Goal: Task Accomplishment & Management: Use online tool/utility

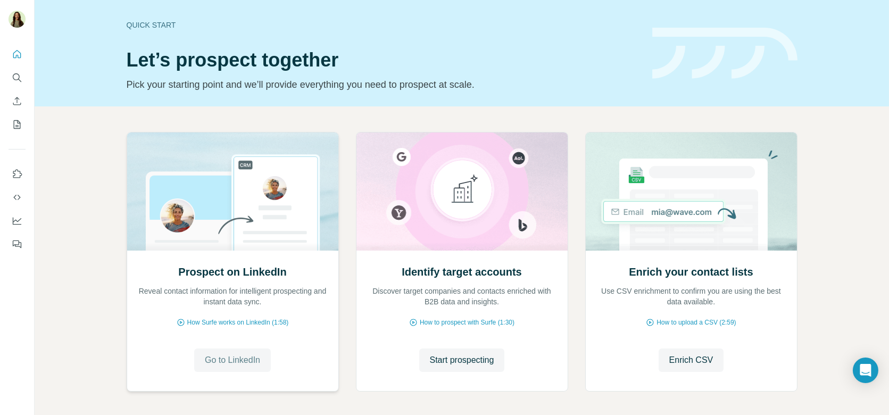
click at [206, 359] on span "Go to LinkedIn" at bounding box center [232, 360] width 55 height 13
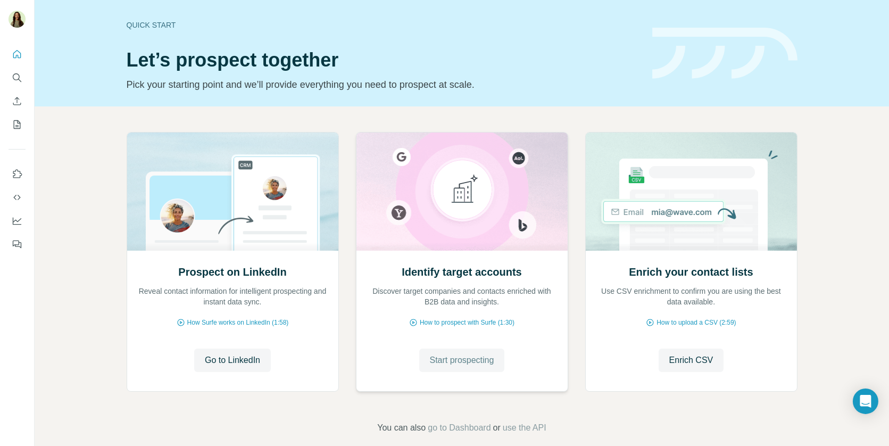
click at [482, 356] on span "Start prospecting" at bounding box center [462, 360] width 64 height 13
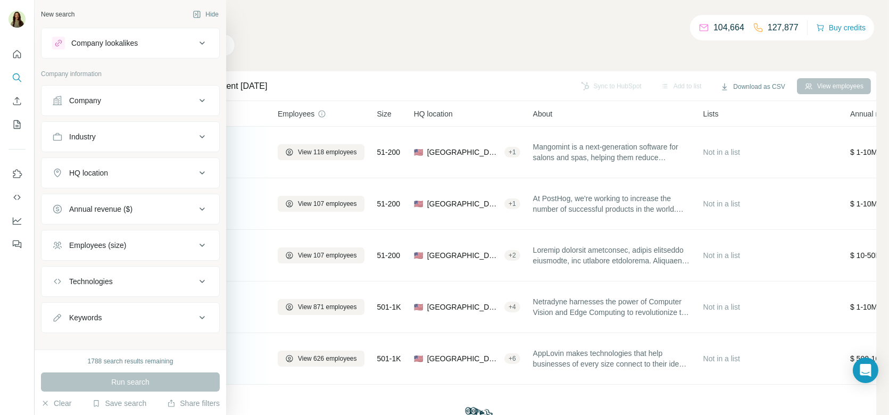
click at [83, 51] on button "Company lookalikes" at bounding box center [130, 43] width 178 height 26
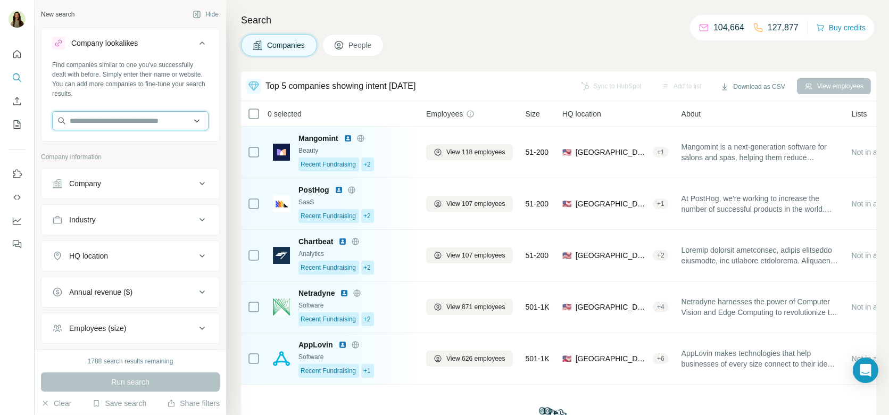
click at [104, 119] on input "text" at bounding box center [130, 120] width 156 height 19
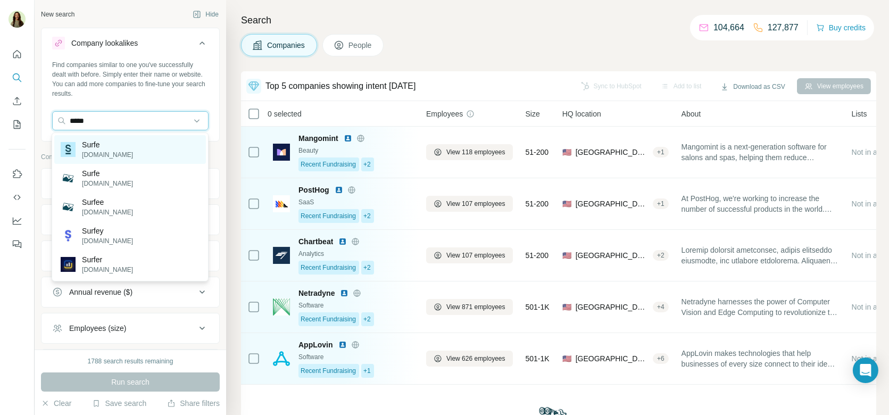
type input "*****"
click at [120, 149] on div "Surfe surfe.com" at bounding box center [130, 149] width 152 height 29
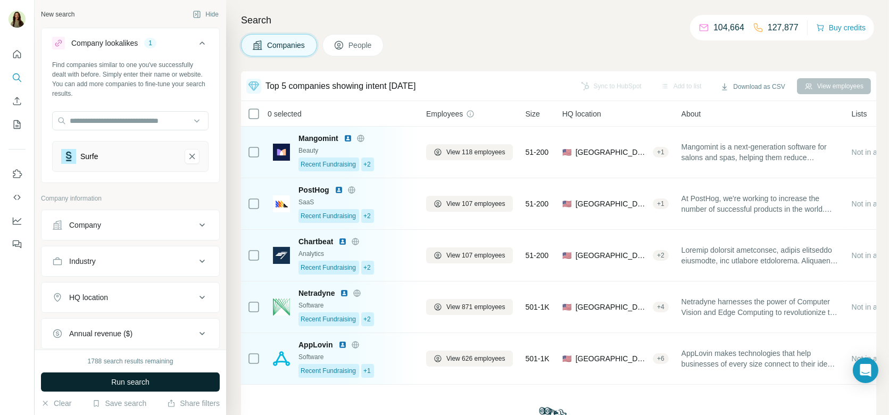
click at [111, 382] on span "Run search" at bounding box center [130, 382] width 38 height 11
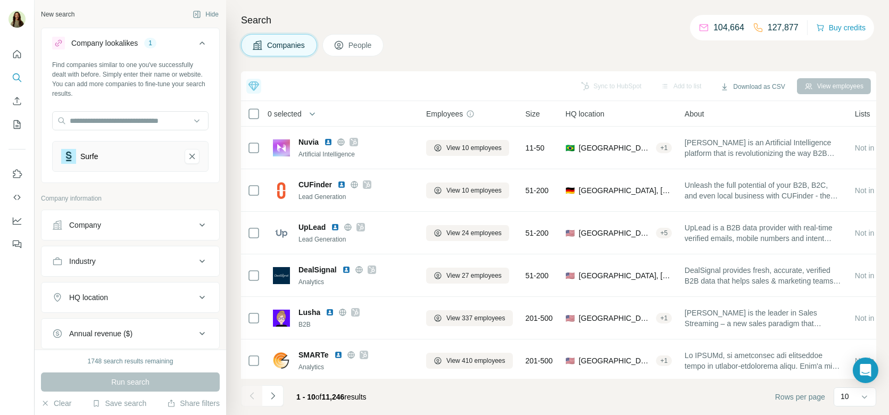
click at [349, 38] on button "People" at bounding box center [353, 45] width 62 height 22
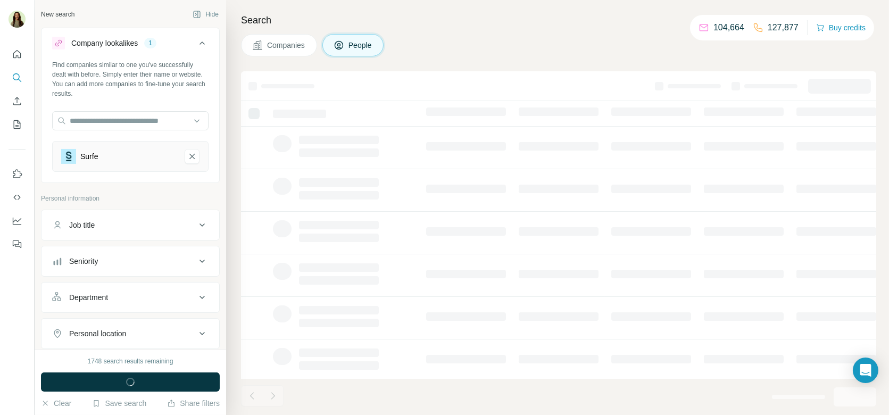
click at [101, 224] on div "Job title" at bounding box center [124, 225] width 144 height 11
click at [109, 246] on input "text" at bounding box center [119, 251] width 135 height 19
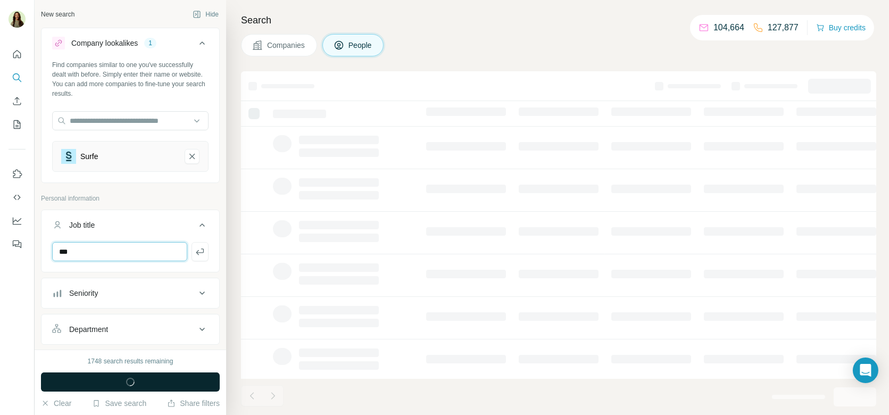
type input "***"
click at [136, 385] on span "button" at bounding box center [130, 382] width 38 height 11
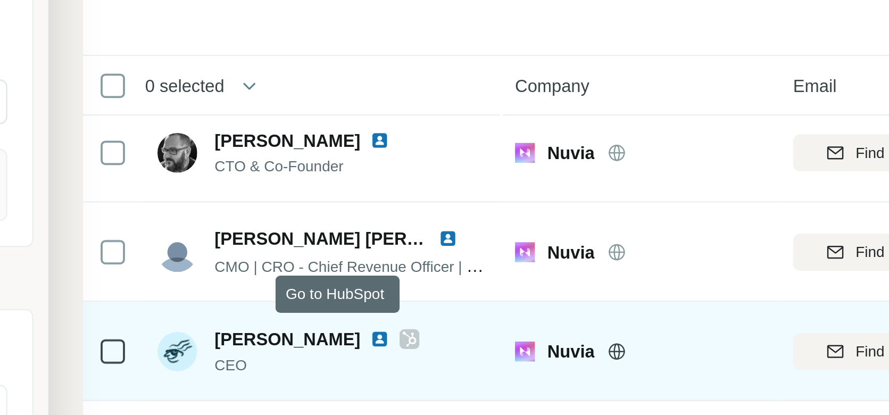
scroll to position [3, 0]
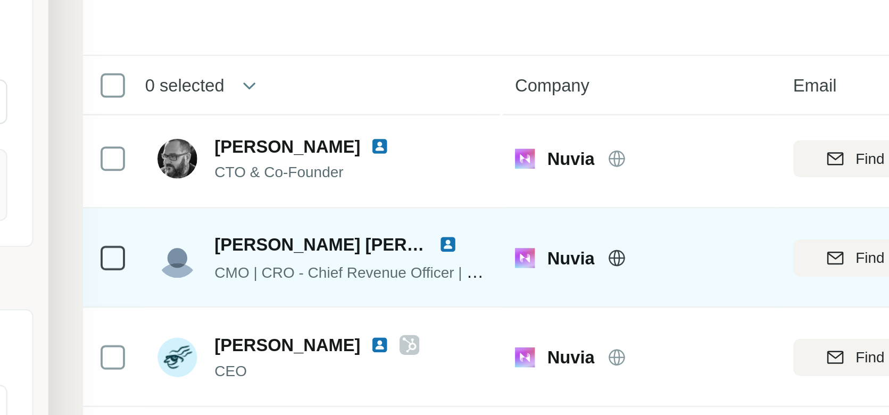
click at [398, 181] on img at bounding box center [397, 182] width 9 height 9
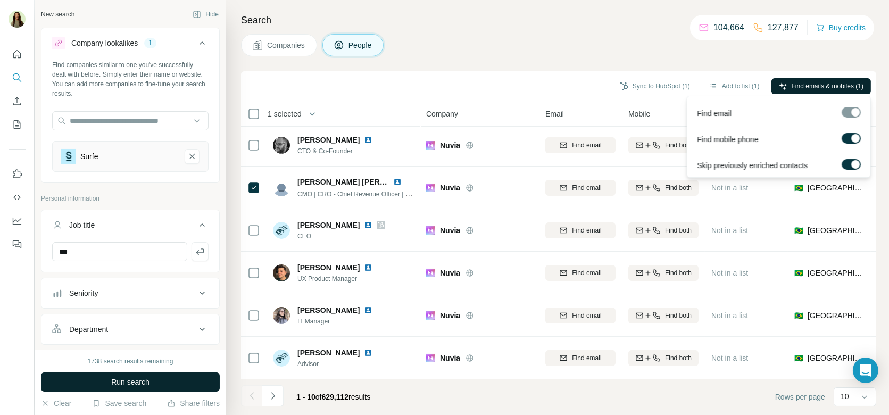
click at [781, 85] on icon "button" at bounding box center [782, 85] width 7 height 7
click at [656, 87] on button "Sync to HubSpot (1)" at bounding box center [654, 86] width 85 height 16
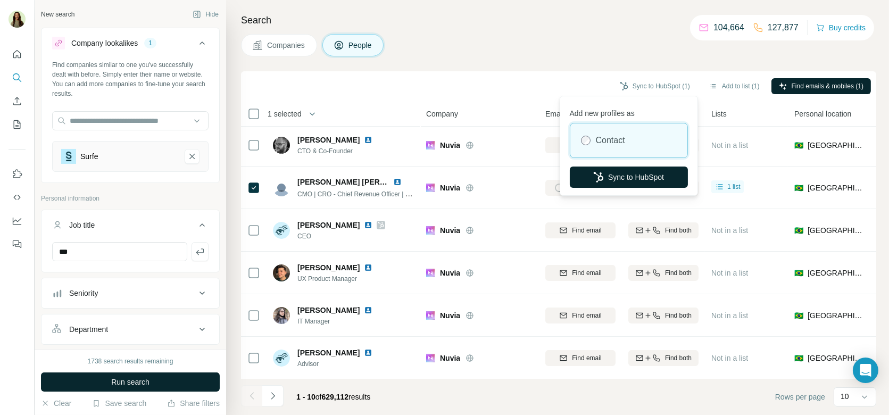
click at [625, 179] on button "Sync to HubSpot" at bounding box center [629, 176] width 118 height 21
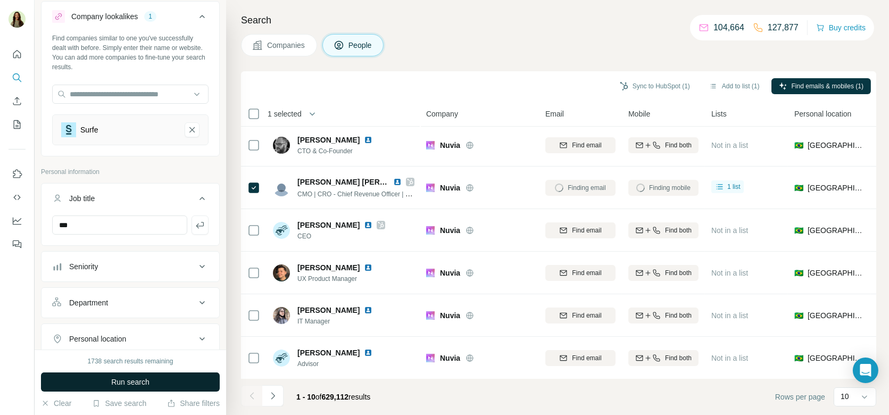
scroll to position [36, 0]
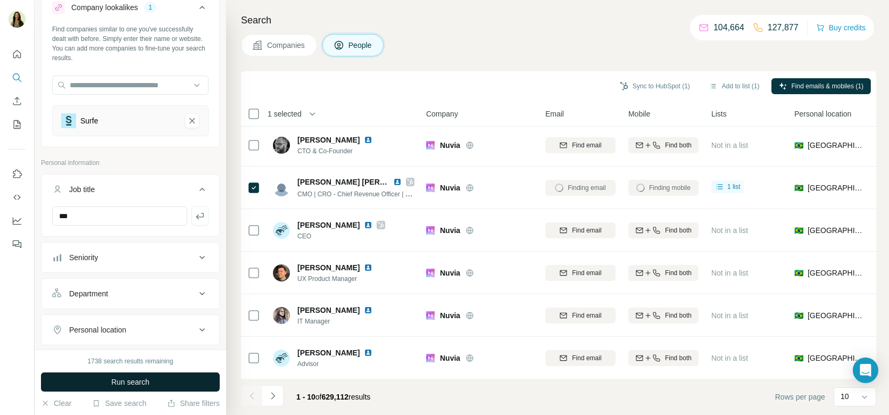
click at [291, 47] on span "Companies" at bounding box center [286, 45] width 39 height 11
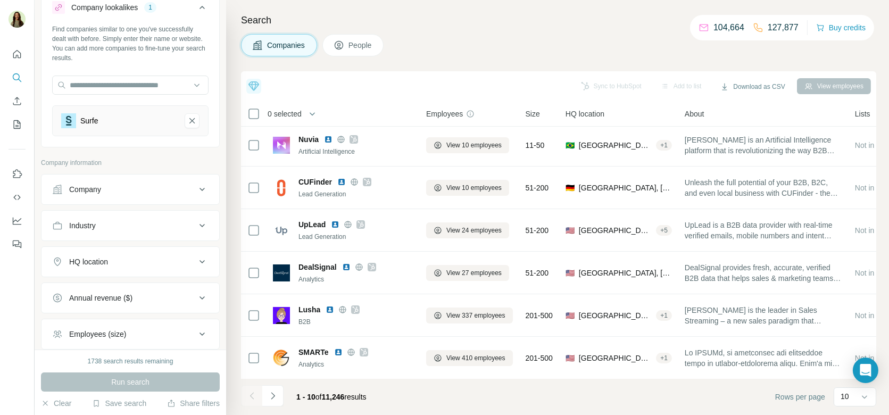
click at [141, 189] on div "Company" at bounding box center [124, 189] width 144 height 11
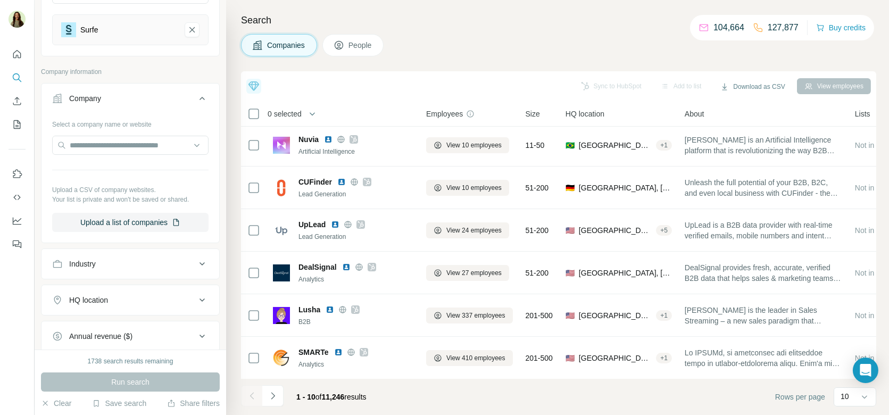
scroll to position [129, 0]
click at [110, 145] on input "text" at bounding box center [130, 142] width 156 height 19
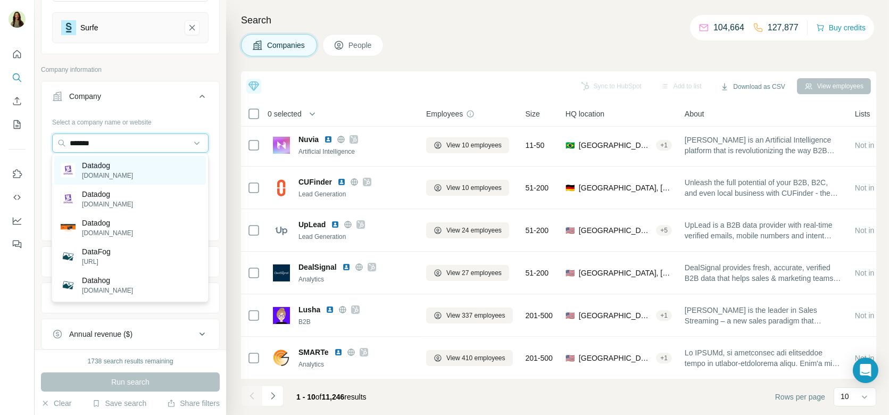
type input "*******"
click at [129, 168] on div "Datadog datadoghq.com" at bounding box center [130, 170] width 152 height 29
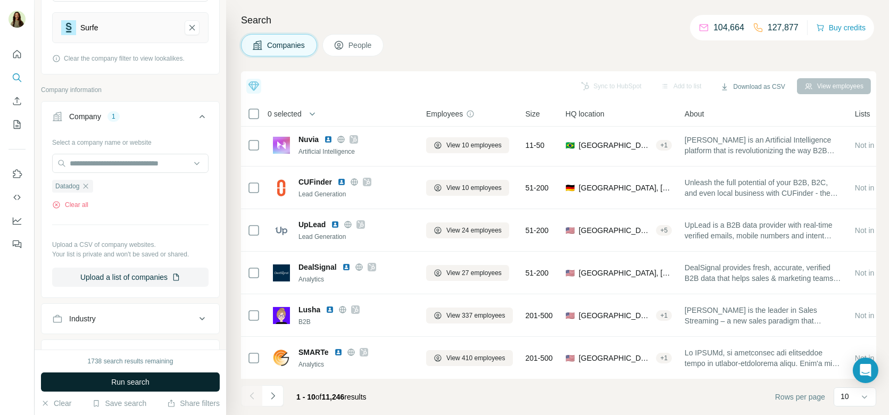
click at [121, 380] on span "Run search" at bounding box center [130, 382] width 38 height 11
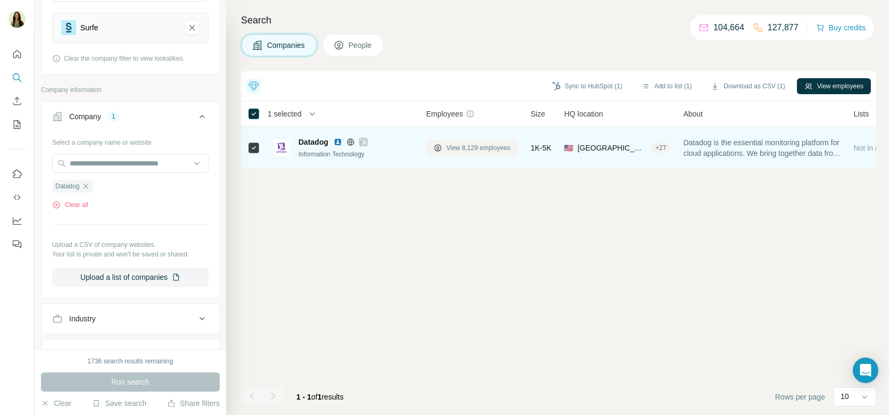
click at [479, 146] on span "View 8,129 employees" at bounding box center [478, 148] width 64 height 10
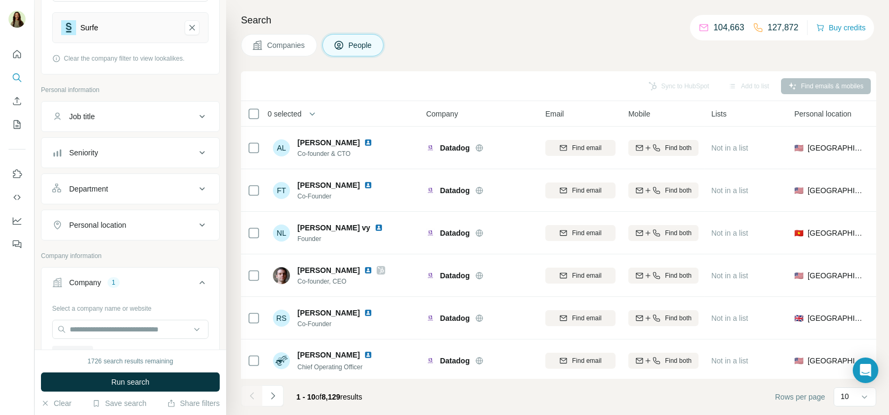
click at [306, 47] on span "Companies" at bounding box center [286, 45] width 39 height 11
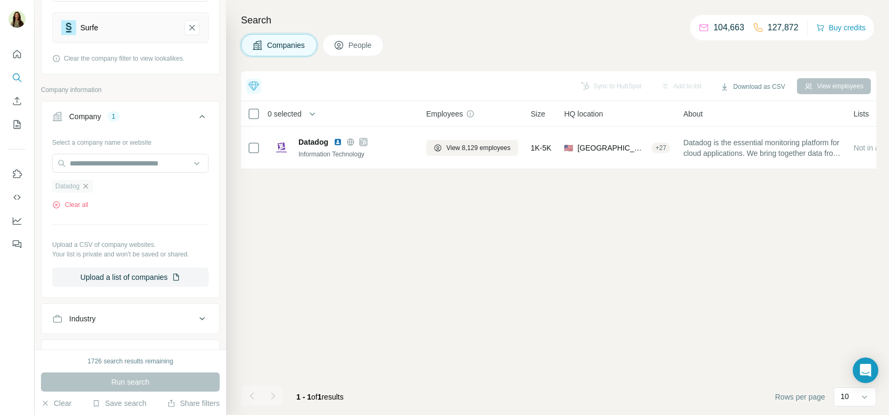
click at [85, 185] on icon "button" at bounding box center [85, 186] width 9 height 9
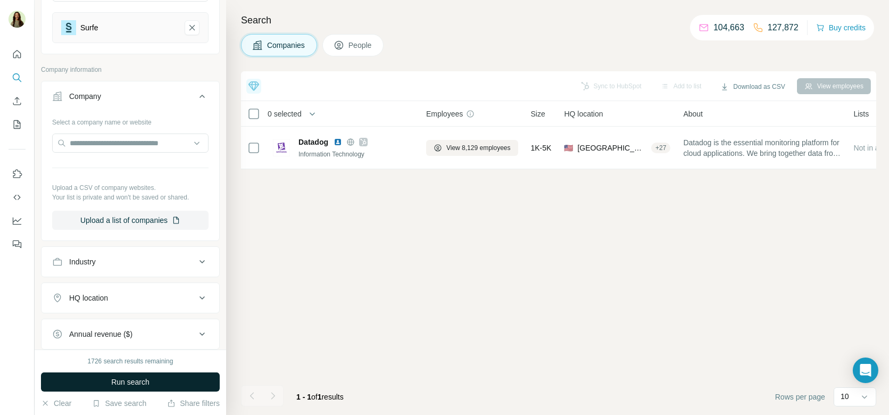
click at [133, 381] on span "Run search" at bounding box center [130, 382] width 38 height 11
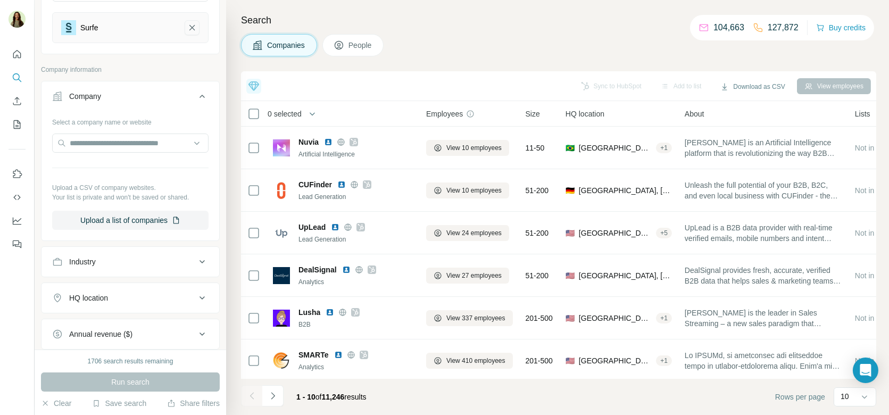
click at [194, 30] on icon "Surfe-remove-button" at bounding box center [192, 27] width 10 height 11
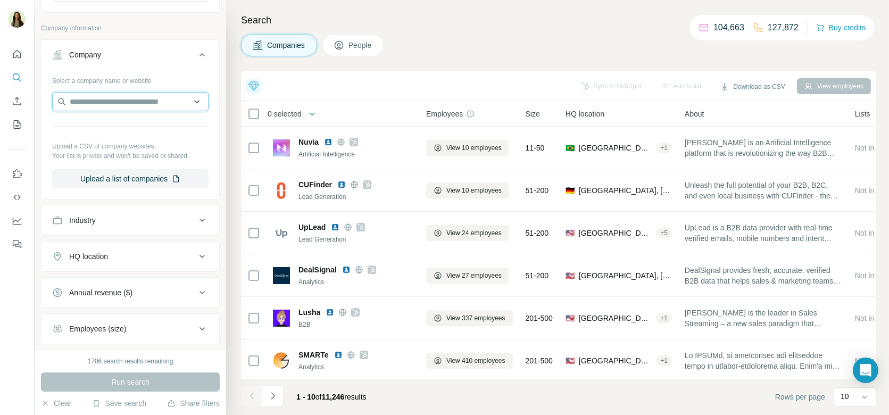
click at [124, 106] on input "text" at bounding box center [130, 101] width 156 height 19
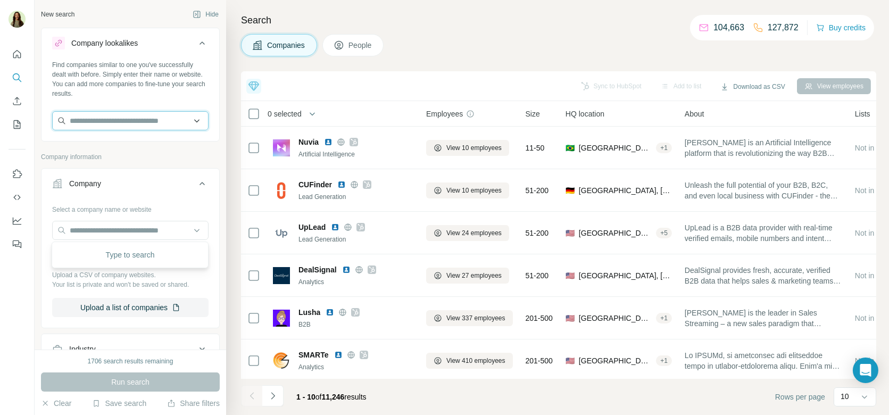
click at [136, 118] on input "text" at bounding box center [130, 120] width 156 height 19
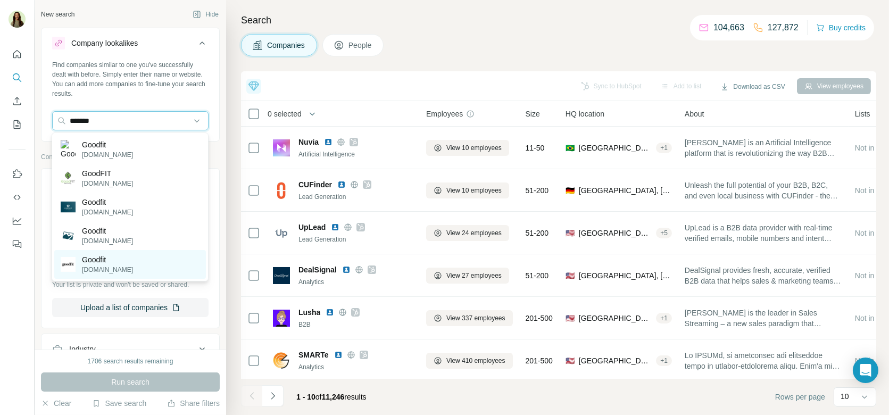
type input "*******"
click at [129, 254] on div "Goodfit goodfit.us" at bounding box center [130, 264] width 152 height 29
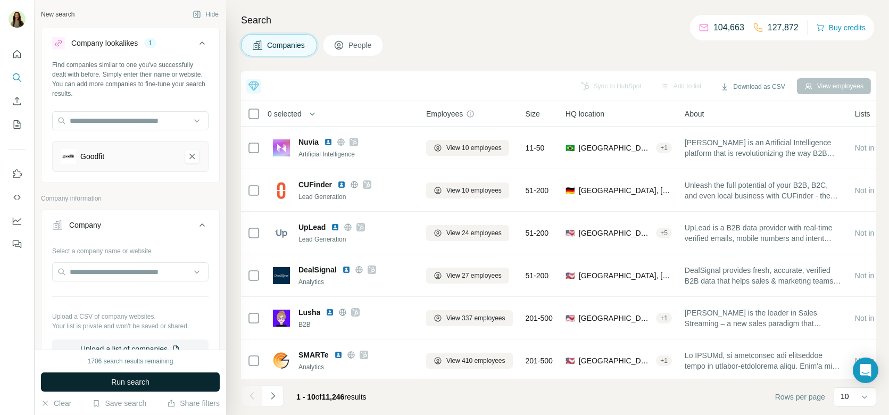
click at [131, 378] on span "Run search" at bounding box center [130, 382] width 38 height 11
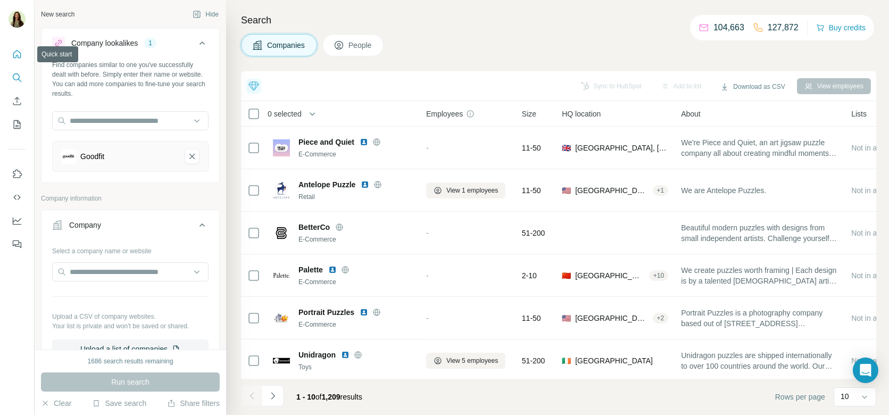
click at [16, 61] on button "Quick start" at bounding box center [17, 54] width 17 height 19
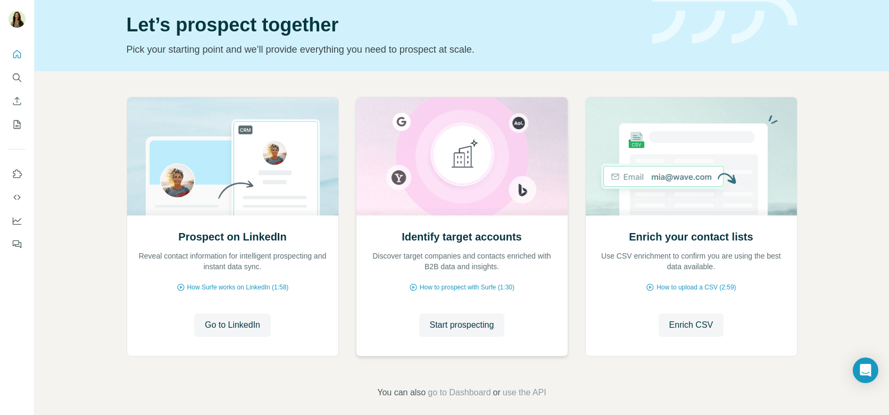
scroll to position [44, 0]
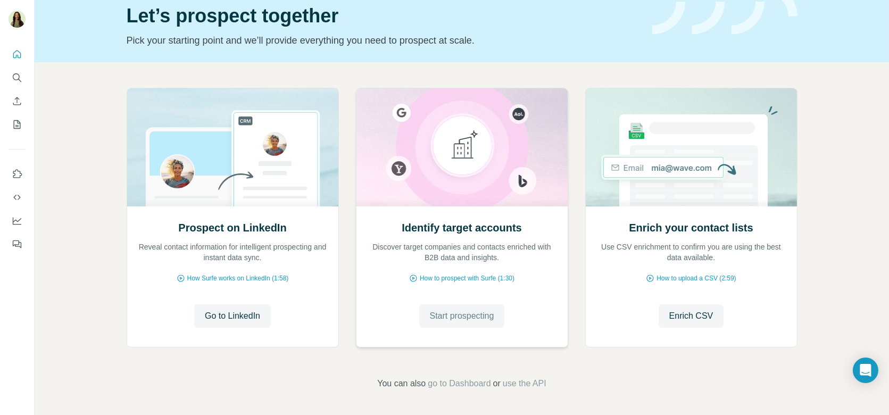
click at [439, 313] on span "Start prospecting" at bounding box center [462, 316] width 64 height 13
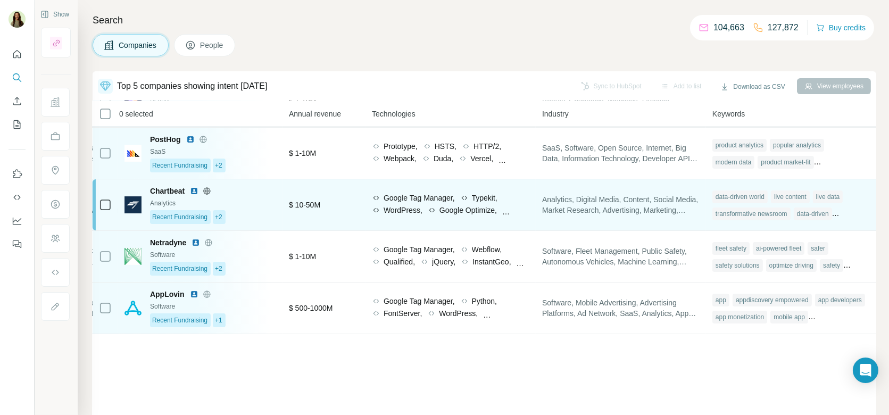
scroll to position [53, 565]
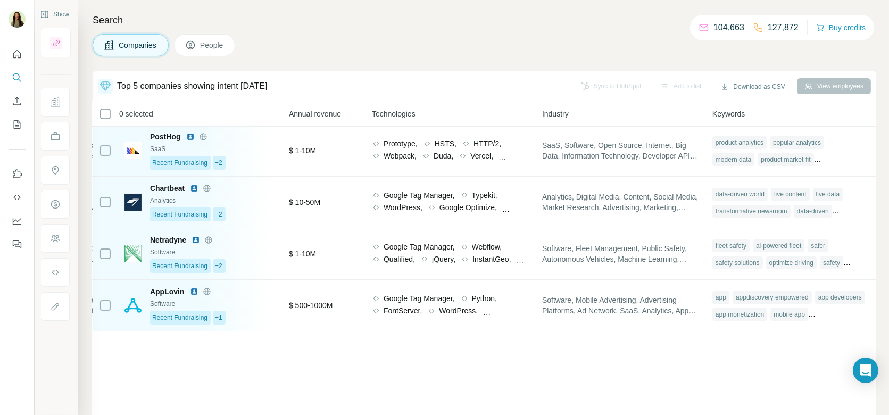
click at [717, 112] on span "Keywords" at bounding box center [728, 113] width 32 height 11
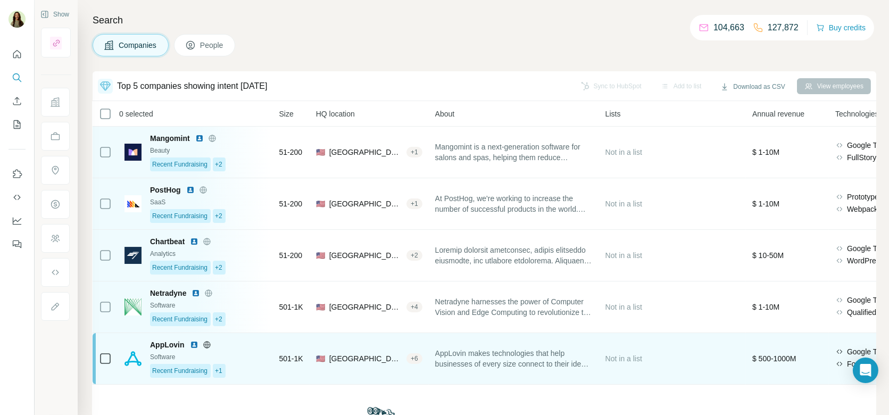
scroll to position [0, 0]
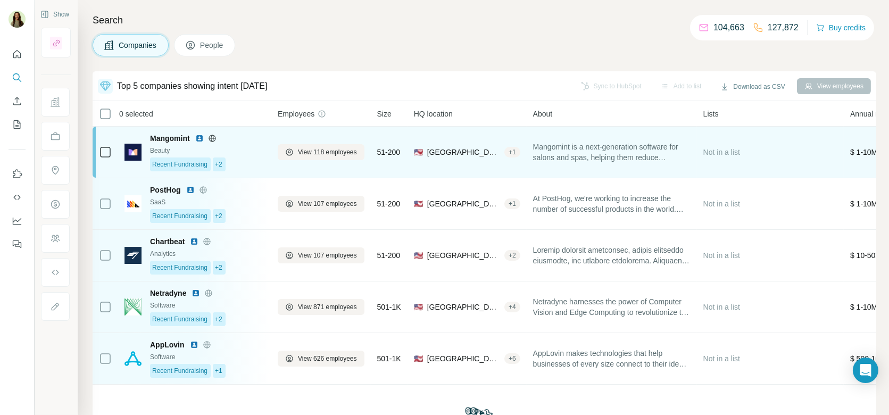
click at [239, 161] on div "Recent Fundraising +2" at bounding box center [207, 164] width 115 height 14
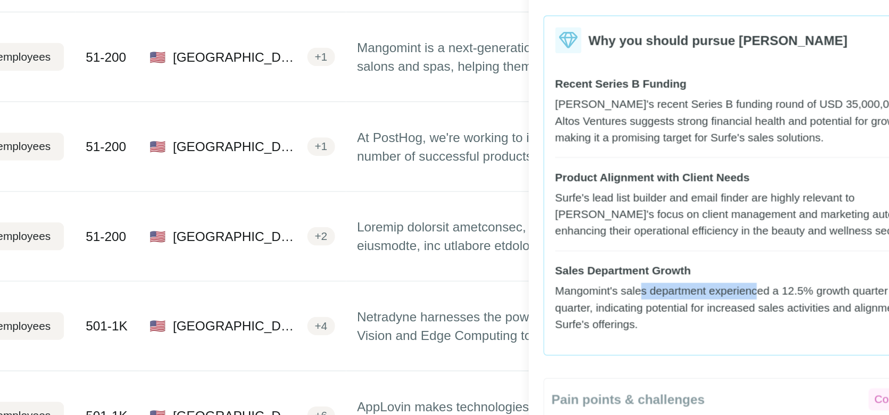
drag, startPoint x: 699, startPoint y: 289, endPoint x: 770, endPoint y: 289, distance: 70.2
click at [770, 289] on div "Mangomint's sales department experienced a 12.5% growth quarter over quarter, i…" at bounding box center [758, 296] width 222 height 29
drag, startPoint x: 788, startPoint y: 283, endPoint x: 803, endPoint y: 285, distance: 14.4
click at [803, 286] on div "Mangomint's sales department experienced a 12.5% growth quarter over quarter, i…" at bounding box center [758, 296] width 222 height 29
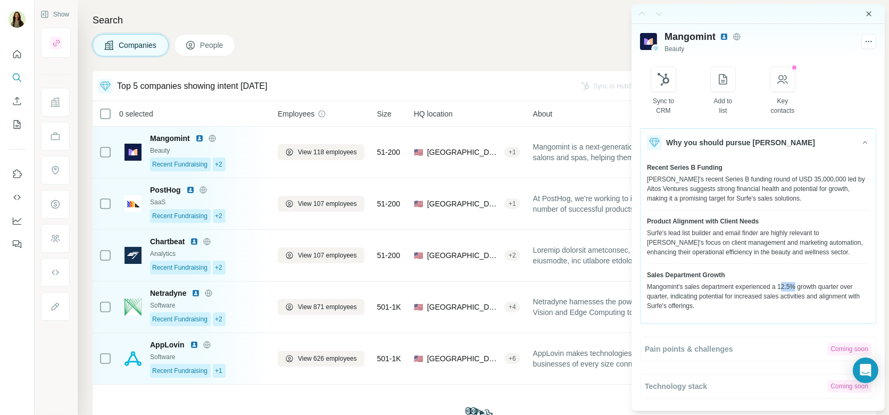
click at [866, 15] on icon "Close side panel" at bounding box center [868, 13] width 5 height 5
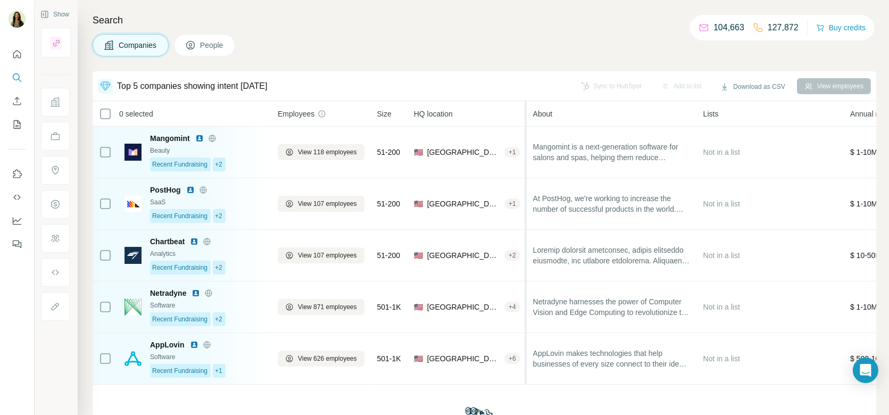
scroll to position [0, 2]
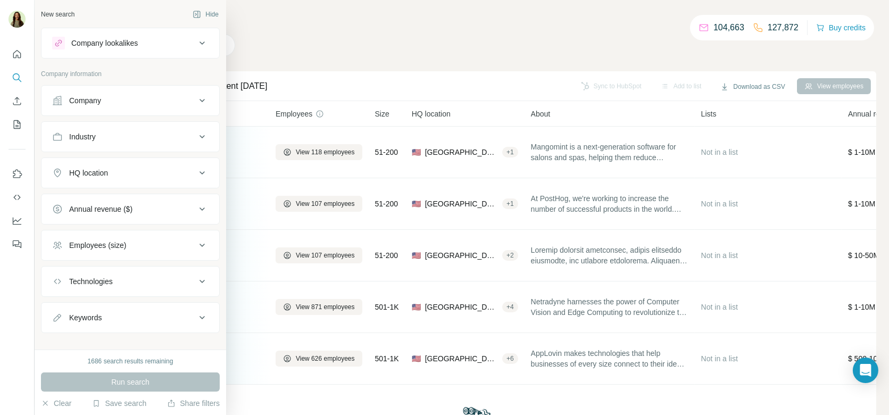
click at [99, 283] on button "Technologies" at bounding box center [130, 282] width 178 height 26
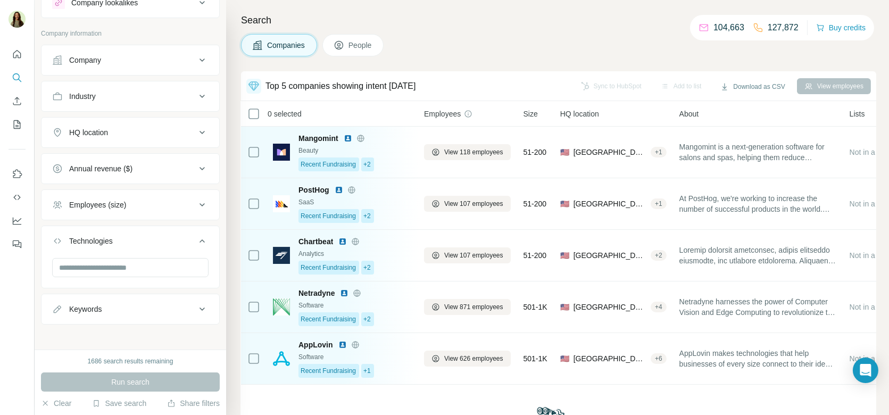
scroll to position [41, 0]
click at [102, 262] on input "text" at bounding box center [130, 266] width 156 height 19
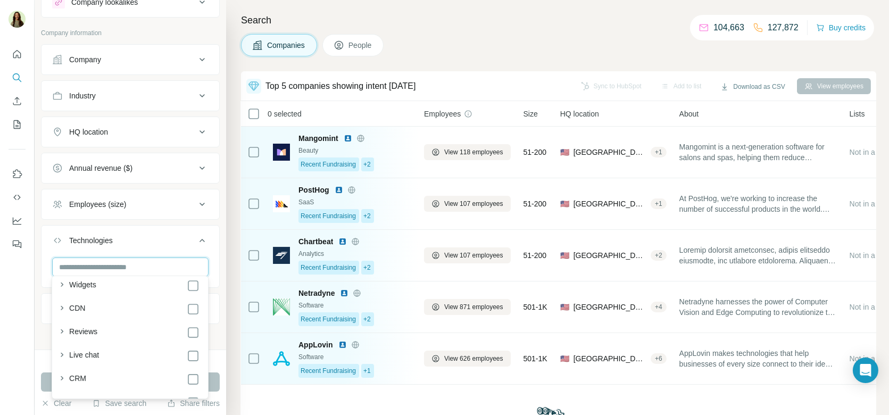
scroll to position [649, 0]
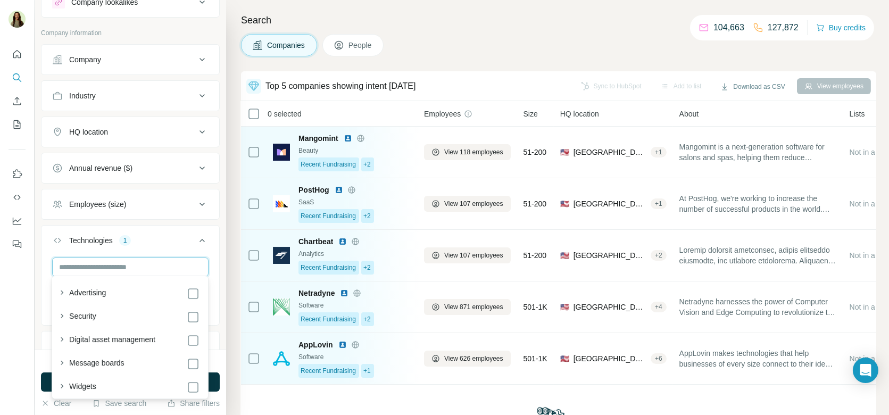
click at [133, 263] on input "text" at bounding box center [130, 266] width 156 height 19
type input "**********"
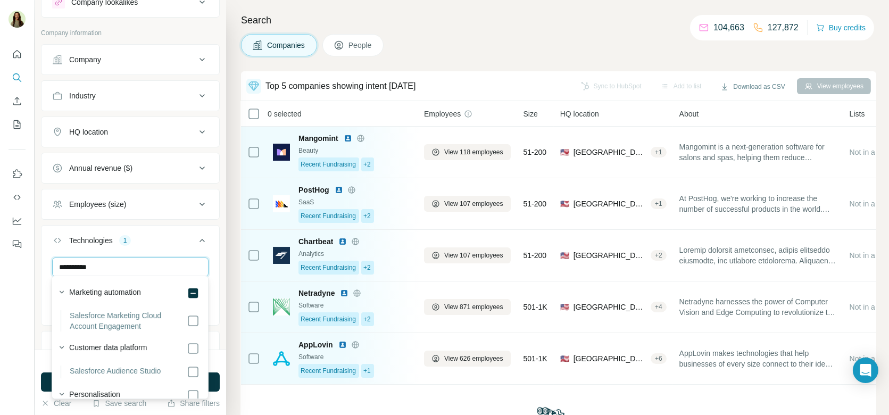
scroll to position [0, 0]
click at [169, 258] on input "**********" at bounding box center [130, 266] width 156 height 19
click at [43, 245] on button "Technologies 1" at bounding box center [130, 243] width 178 height 30
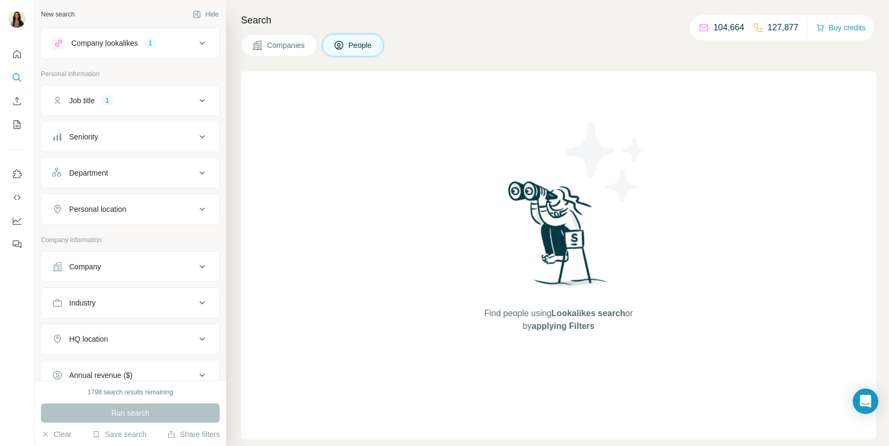
click at [275, 55] on button "Companies" at bounding box center [279, 45] width 76 height 22
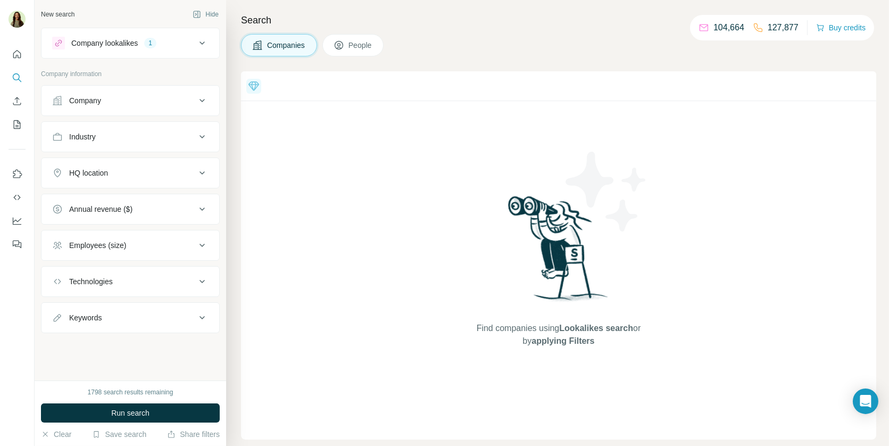
click at [356, 47] on span "People" at bounding box center [360, 45] width 24 height 11
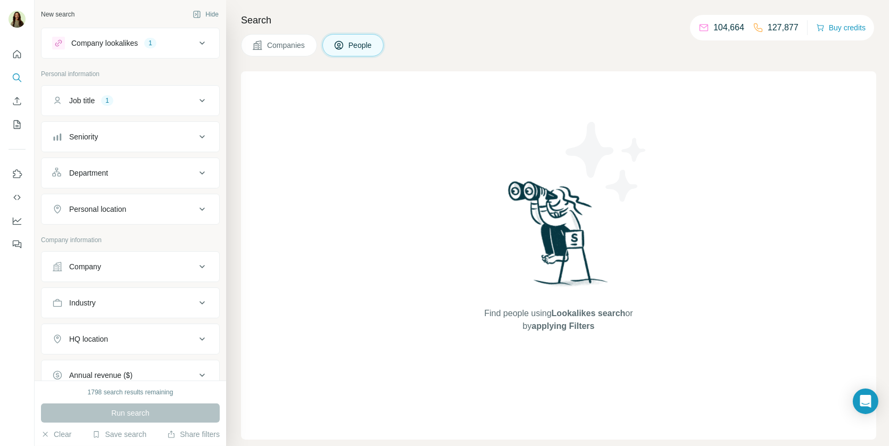
click at [327, 46] on button "People" at bounding box center [353, 45] width 62 height 22
click at [301, 43] on span "Companies" at bounding box center [286, 45] width 39 height 11
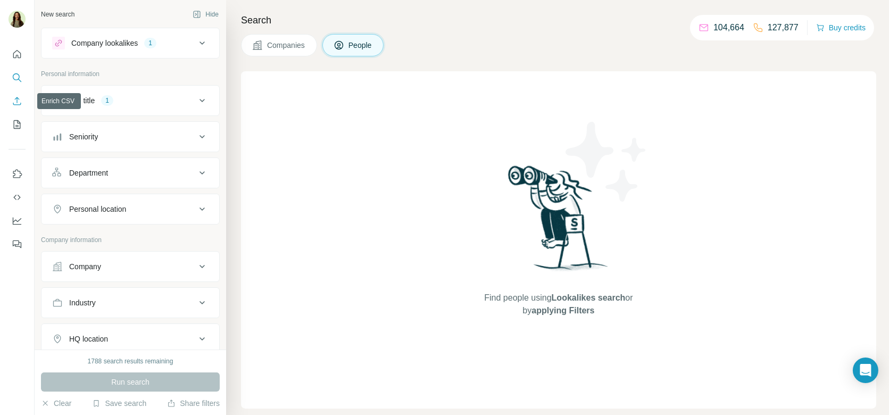
click at [20, 102] on icon "Enrich CSV" at bounding box center [17, 101] width 11 height 11
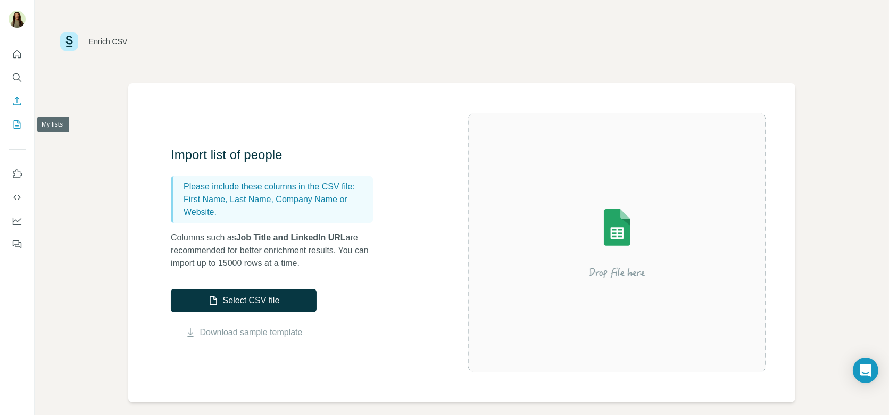
click at [19, 122] on icon "My lists" at bounding box center [17, 124] width 7 height 9
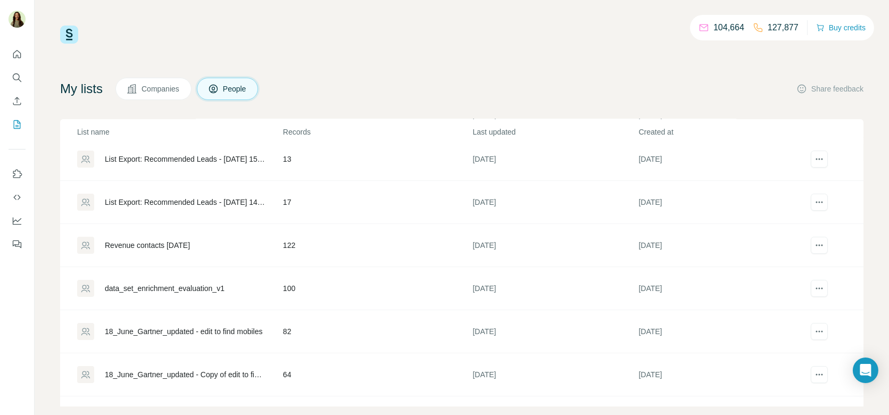
scroll to position [96, 0]
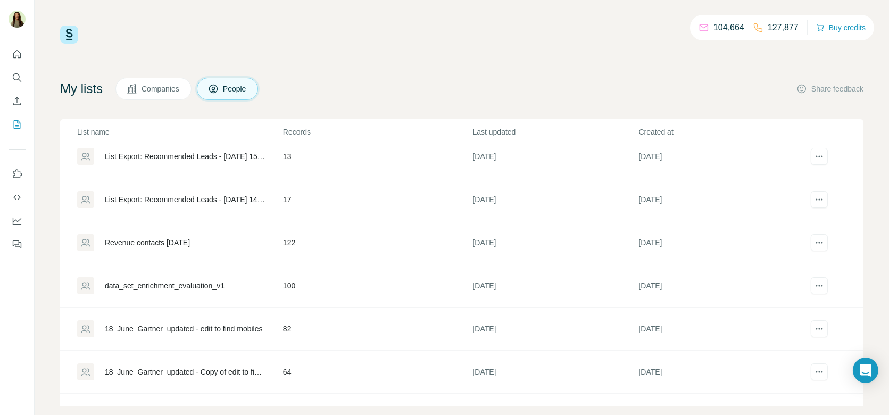
click at [154, 240] on div "Revenue contacts July25" at bounding box center [147, 242] width 85 height 11
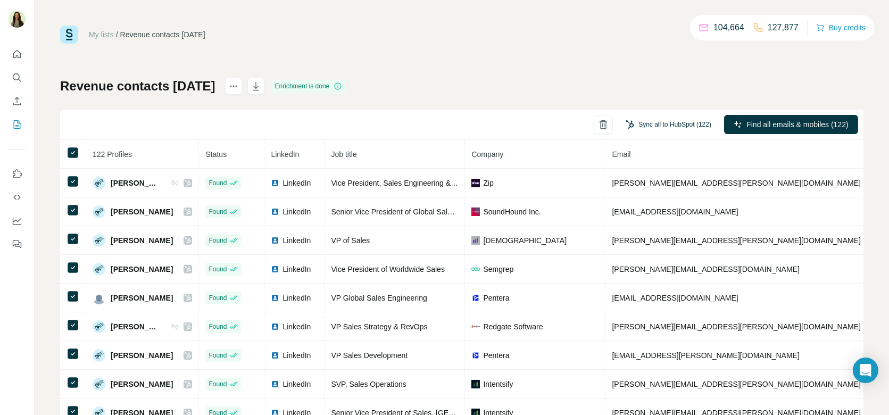
click at [643, 128] on button "Sync all to HubSpot (122)" at bounding box center [668, 124] width 101 height 16
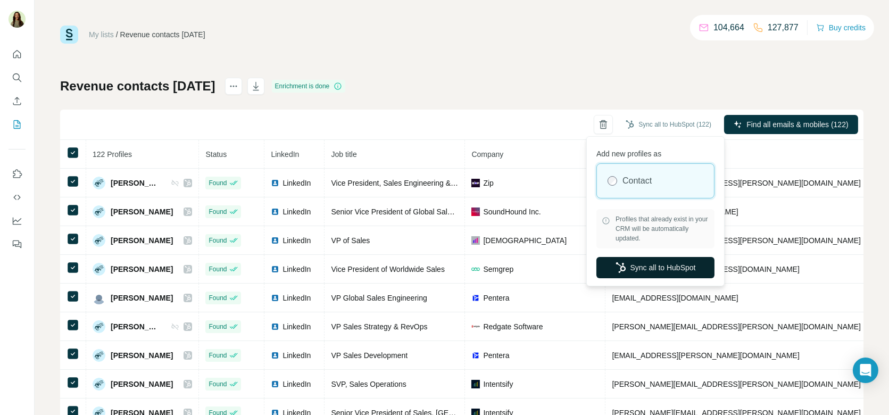
click at [641, 268] on button "Sync all to HubSpot" at bounding box center [655, 267] width 118 height 21
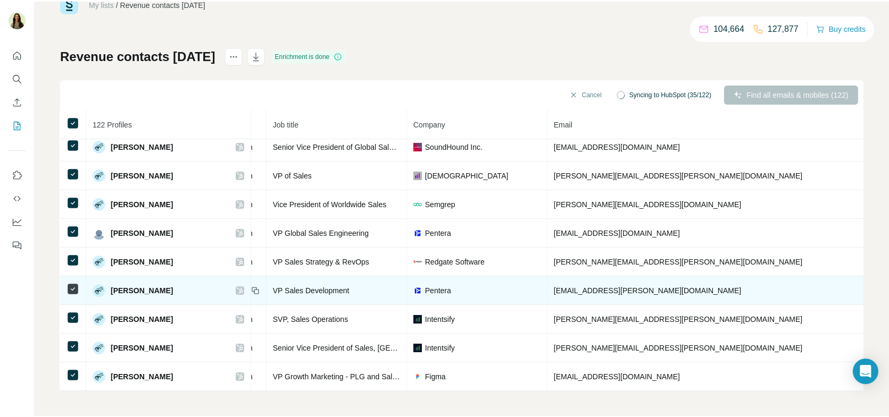
scroll to position [35, 0]
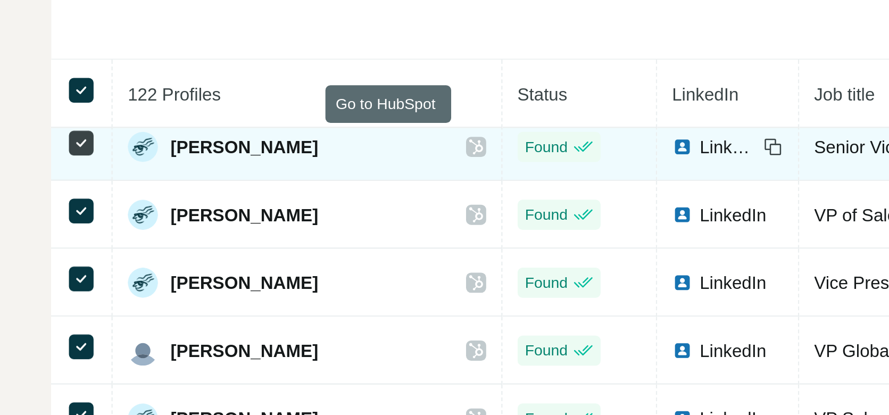
click at [237, 145] on icon at bounding box center [240, 145] width 6 height 9
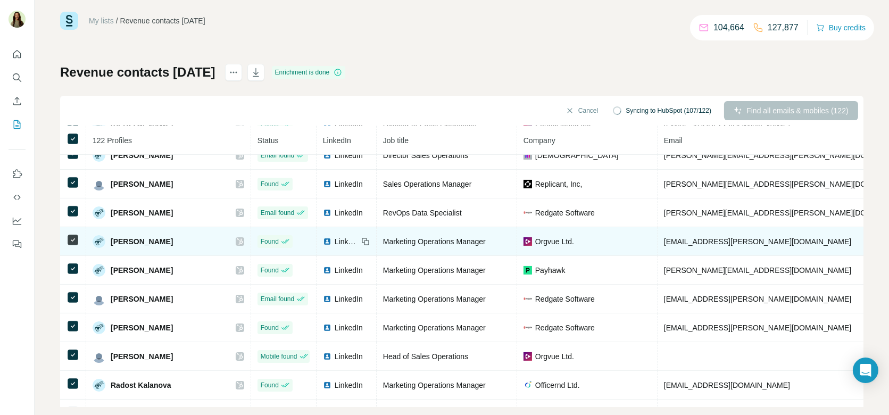
scroll to position [0, 0]
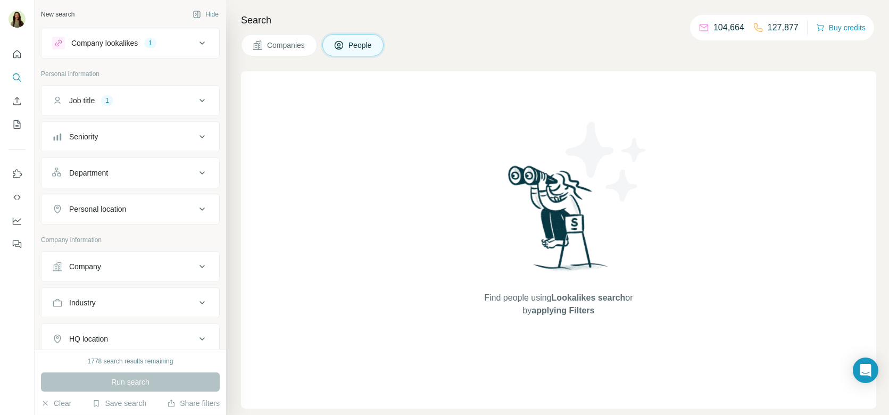
click at [118, 111] on button "Job title 1" at bounding box center [130, 101] width 178 height 26
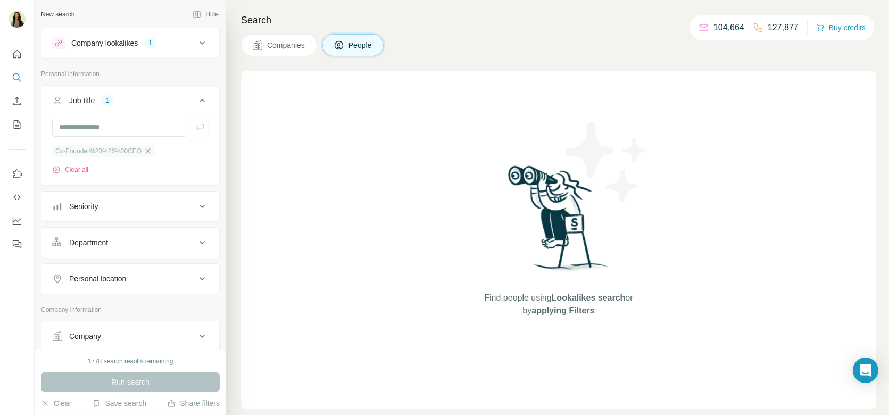
click at [149, 152] on icon "button" at bounding box center [148, 151] width 9 height 9
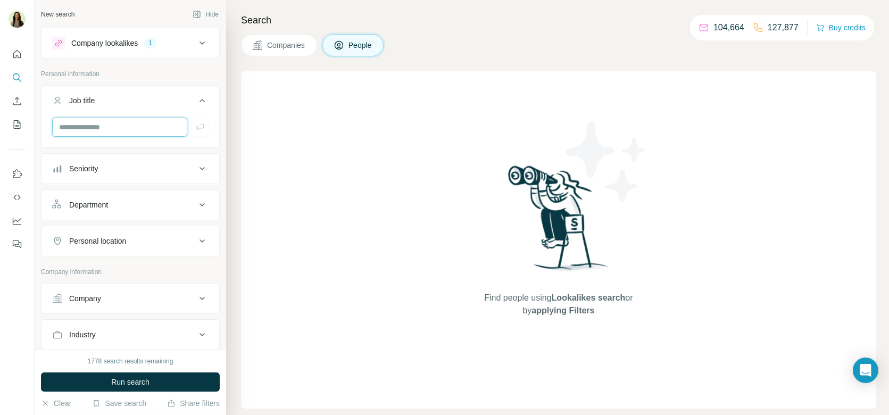
drag, startPoint x: 130, startPoint y: 123, endPoint x: 130, endPoint y: 110, distance: 13.3
click at [130, 123] on input "text" at bounding box center [119, 127] width 135 height 19
type input "***"
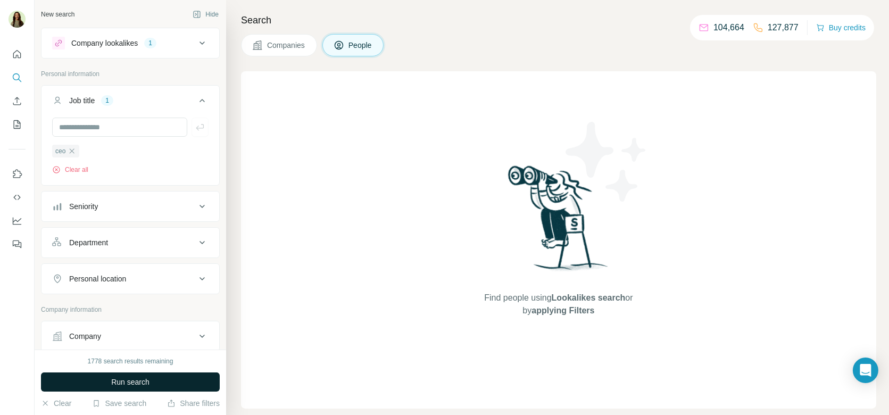
click at [149, 384] on span "Run search" at bounding box center [130, 382] width 38 height 11
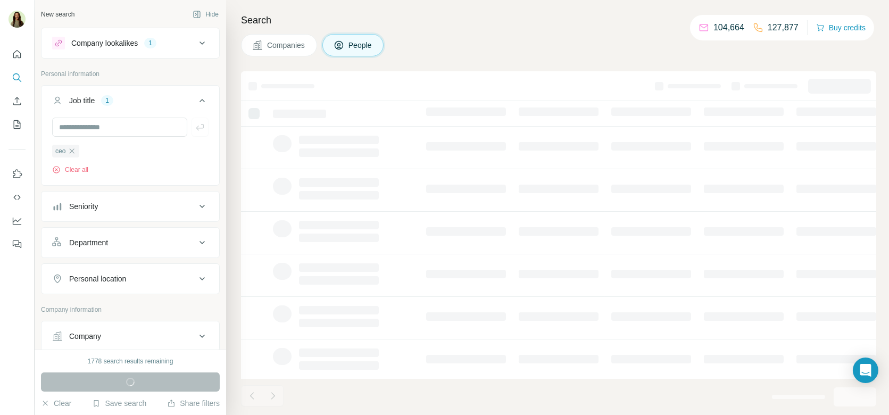
click at [186, 44] on div "Company lookalikes 1" at bounding box center [124, 43] width 144 height 13
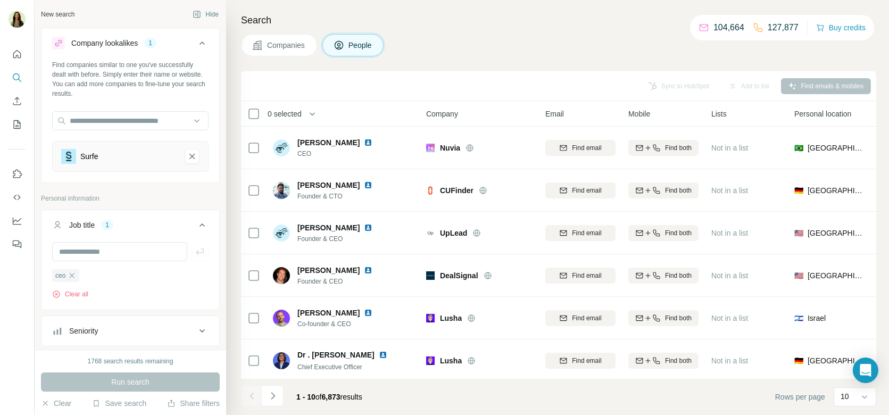
click at [186, 44] on div "Company lookalikes 1" at bounding box center [124, 43] width 144 height 13
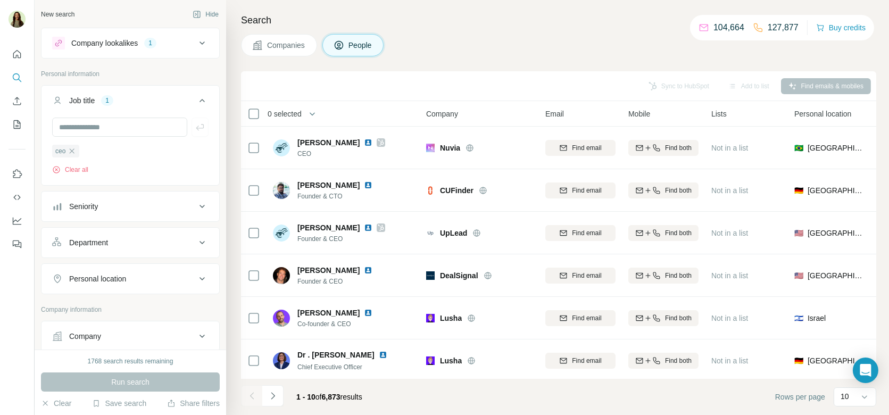
click at [201, 96] on icon at bounding box center [202, 100] width 13 height 13
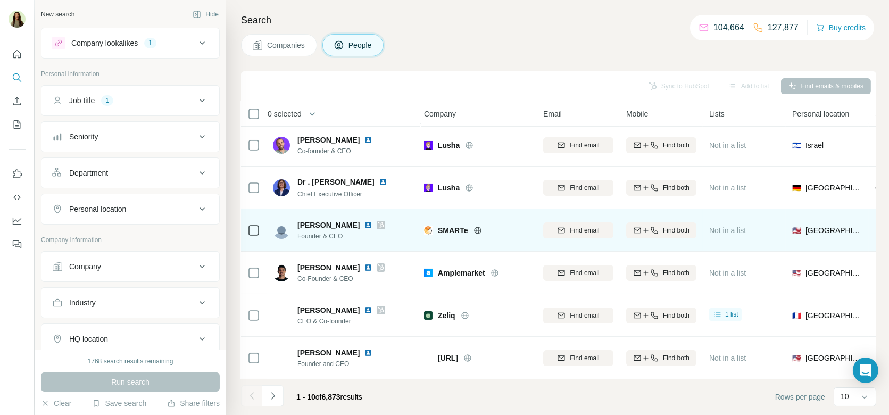
scroll to position [0, 2]
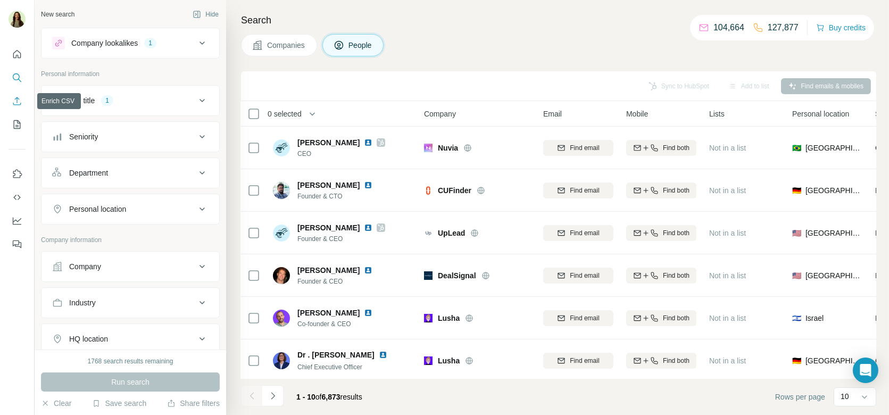
click at [18, 101] on icon "Enrich CSV" at bounding box center [17, 101] width 11 height 11
